Goal: Information Seeking & Learning: Learn about a topic

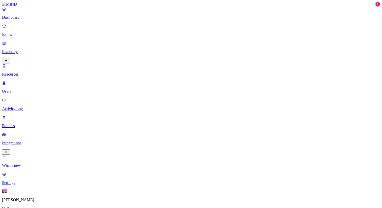
scroll to position [1, 0]
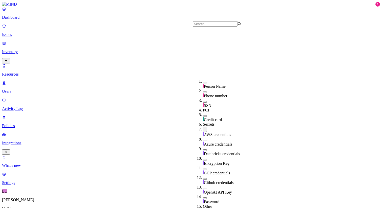
scroll to position [94, 0]
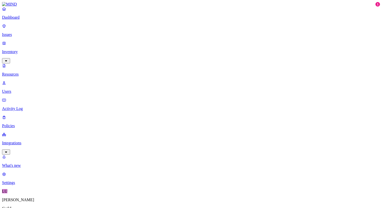
scroll to position [151, 0]
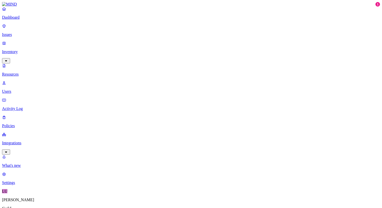
drag, startPoint x: 87, startPoint y: 44, endPoint x: 128, endPoint y: 44, distance: 41.2
copy div "academic-portal-remote-quac"
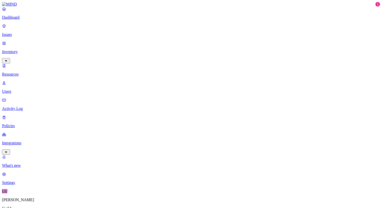
click at [32, 89] on p "Users" at bounding box center [191, 91] width 378 height 5
type input "b"
type input "p"
type input "b"
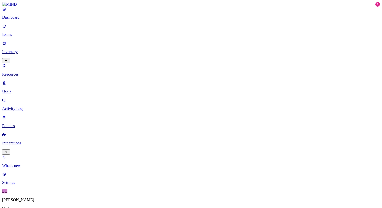
scroll to position [73, 0]
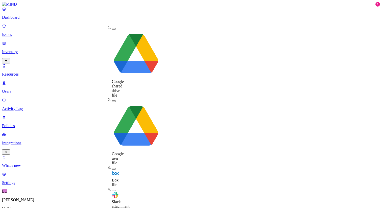
click at [112, 208] on button "button" at bounding box center [114, 212] width 4 height 2
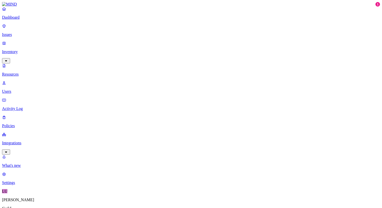
drag, startPoint x: 324, startPoint y: 33, endPoint x: 281, endPoint y: 33, distance: 42.7
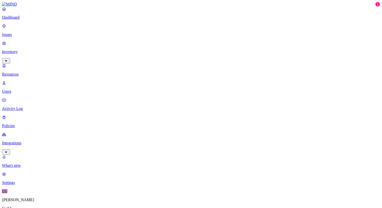
drag, startPoint x: 330, startPoint y: 34, endPoint x: 370, endPoint y: 30, distance: 40.3
drag, startPoint x: 281, startPoint y: 36, endPoint x: 302, endPoint y: 35, distance: 21.0
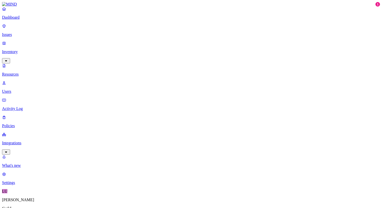
drag, startPoint x: 302, startPoint y: 35, endPoint x: 311, endPoint y: 35, distance: 8.8
drag, startPoint x: 311, startPoint y: 35, endPoint x: 317, endPoint y: 35, distance: 5.6
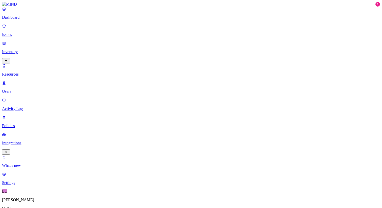
drag, startPoint x: 275, startPoint y: 34, endPoint x: 249, endPoint y: 36, distance: 25.8
drag, startPoint x: 225, startPoint y: 35, endPoint x: 203, endPoint y: 36, distance: 21.8
click at [16, 32] on p "Issues" at bounding box center [191, 34] width 378 height 5
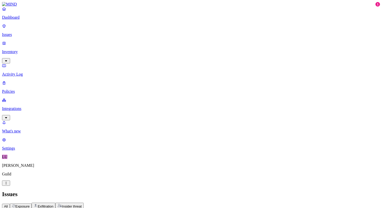
click at [21, 20] on p "Dashboard" at bounding box center [191, 17] width 378 height 5
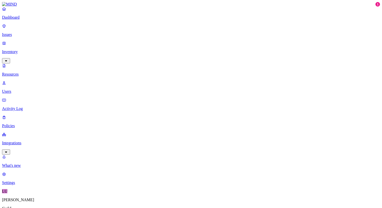
scroll to position [0, 0]
click at [24, 7] on link at bounding box center [191, 4] width 378 height 5
